Goal: Task Accomplishment & Management: Use online tool/utility

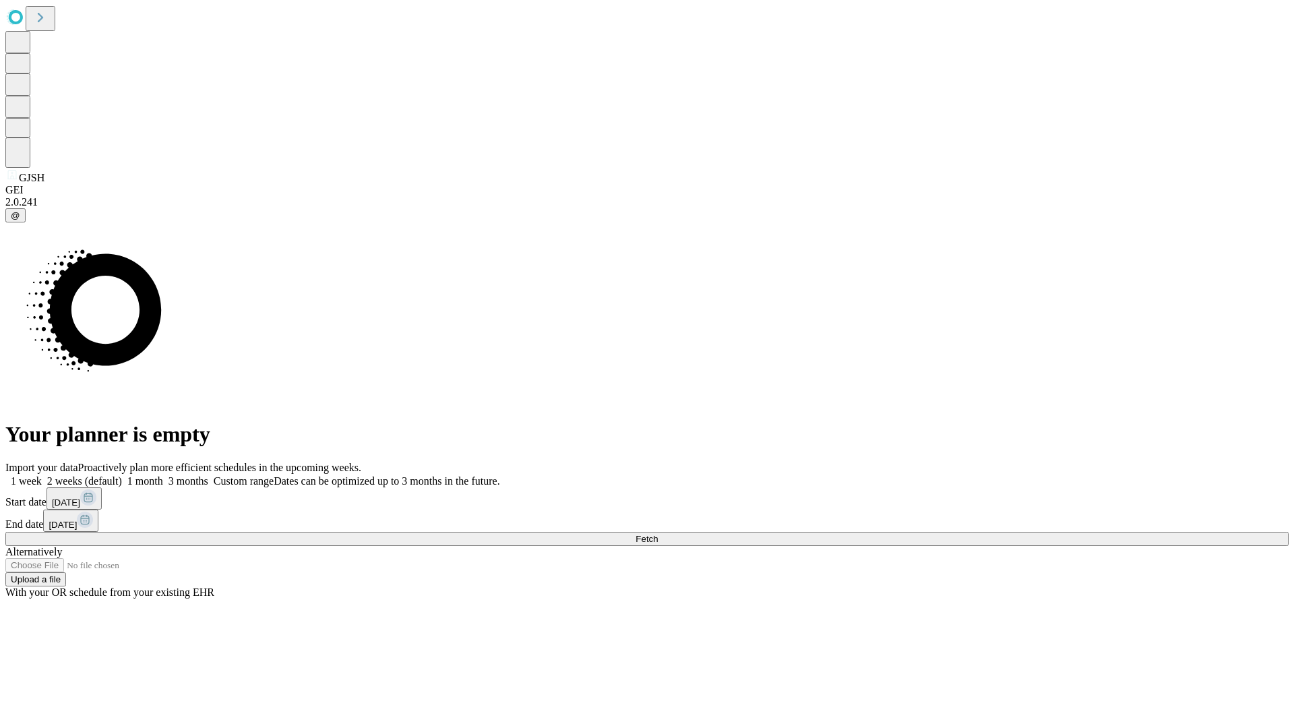
click at [658, 534] on span "Fetch" at bounding box center [647, 539] width 22 height 10
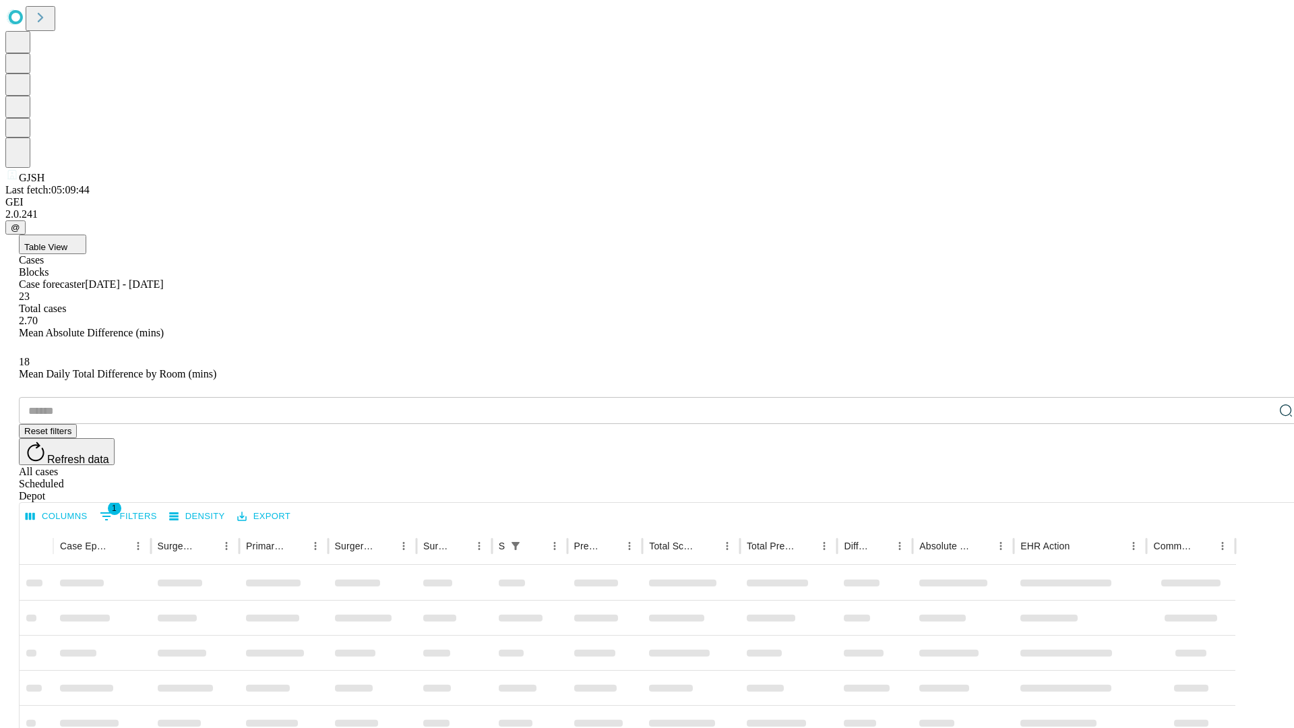
click at [67, 242] on span "Table View" at bounding box center [45, 247] width 43 height 10
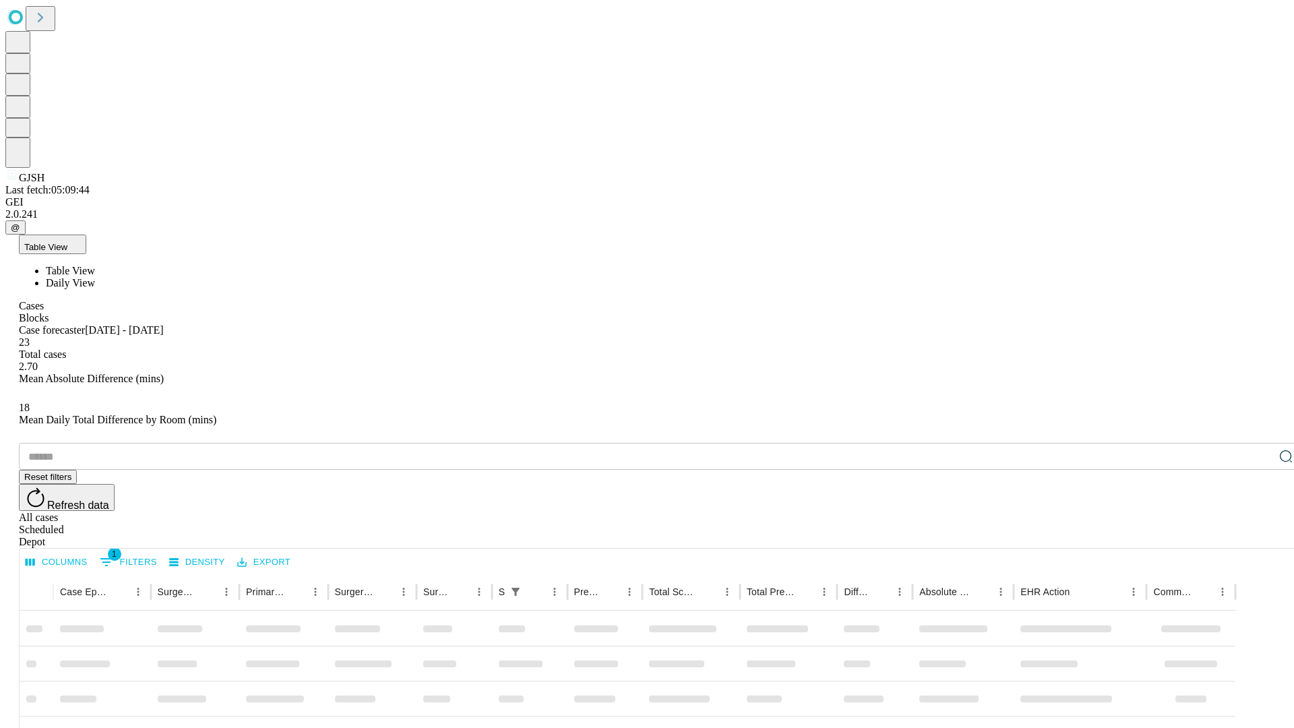
click at [95, 277] on span "Daily View" at bounding box center [70, 282] width 49 height 11
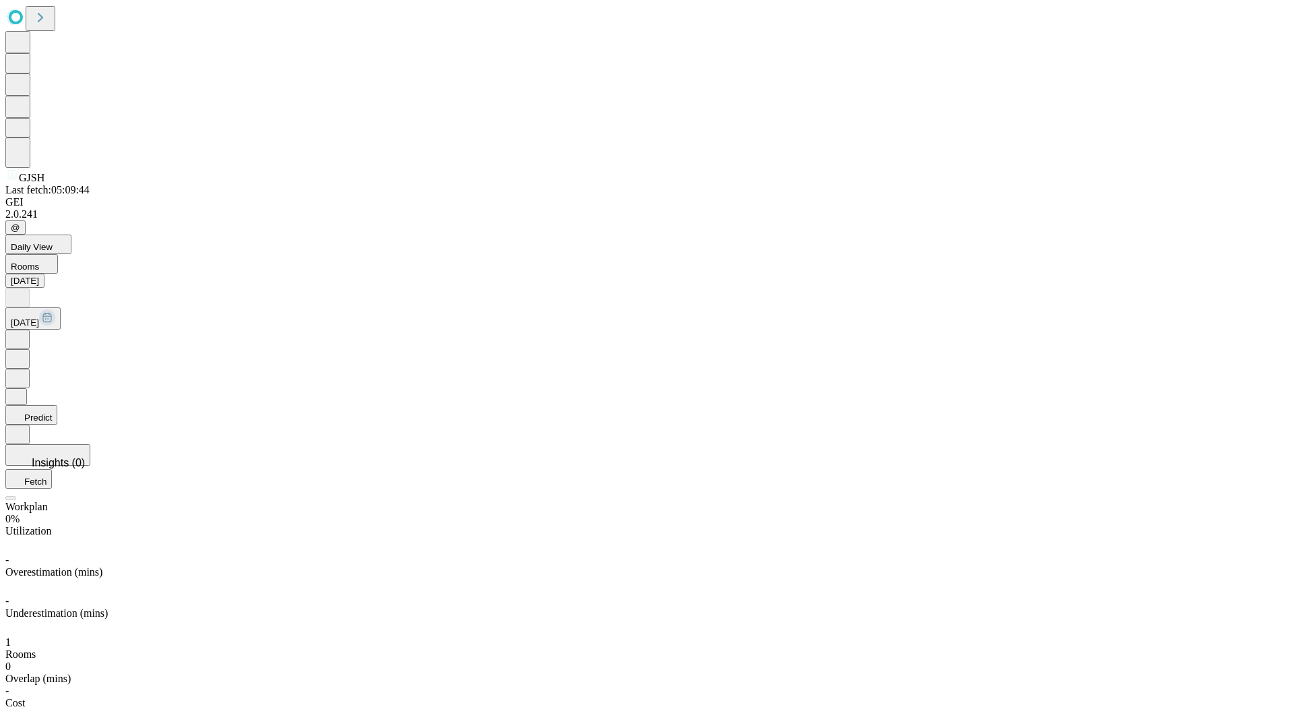
click at [57, 405] on button "Predict" at bounding box center [31, 415] width 52 height 20
